Goal: Find specific page/section: Find specific page/section

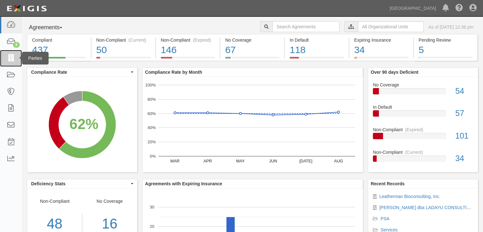
click at [13, 57] on icon at bounding box center [10, 58] width 9 height 7
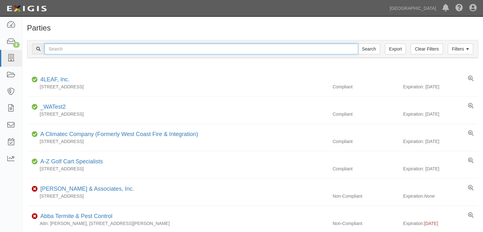
click at [66, 49] on input "text" at bounding box center [201, 49] width 314 height 11
type input "Rincon Consultants"
click at [358, 44] on input "Search" at bounding box center [369, 49] width 22 height 11
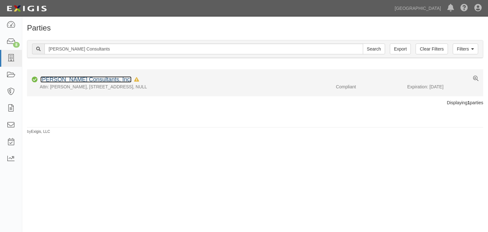
click at [47, 79] on link "[PERSON_NAME] Consultants, Inc." at bounding box center [85, 79] width 91 height 6
